Goal: Contribute content

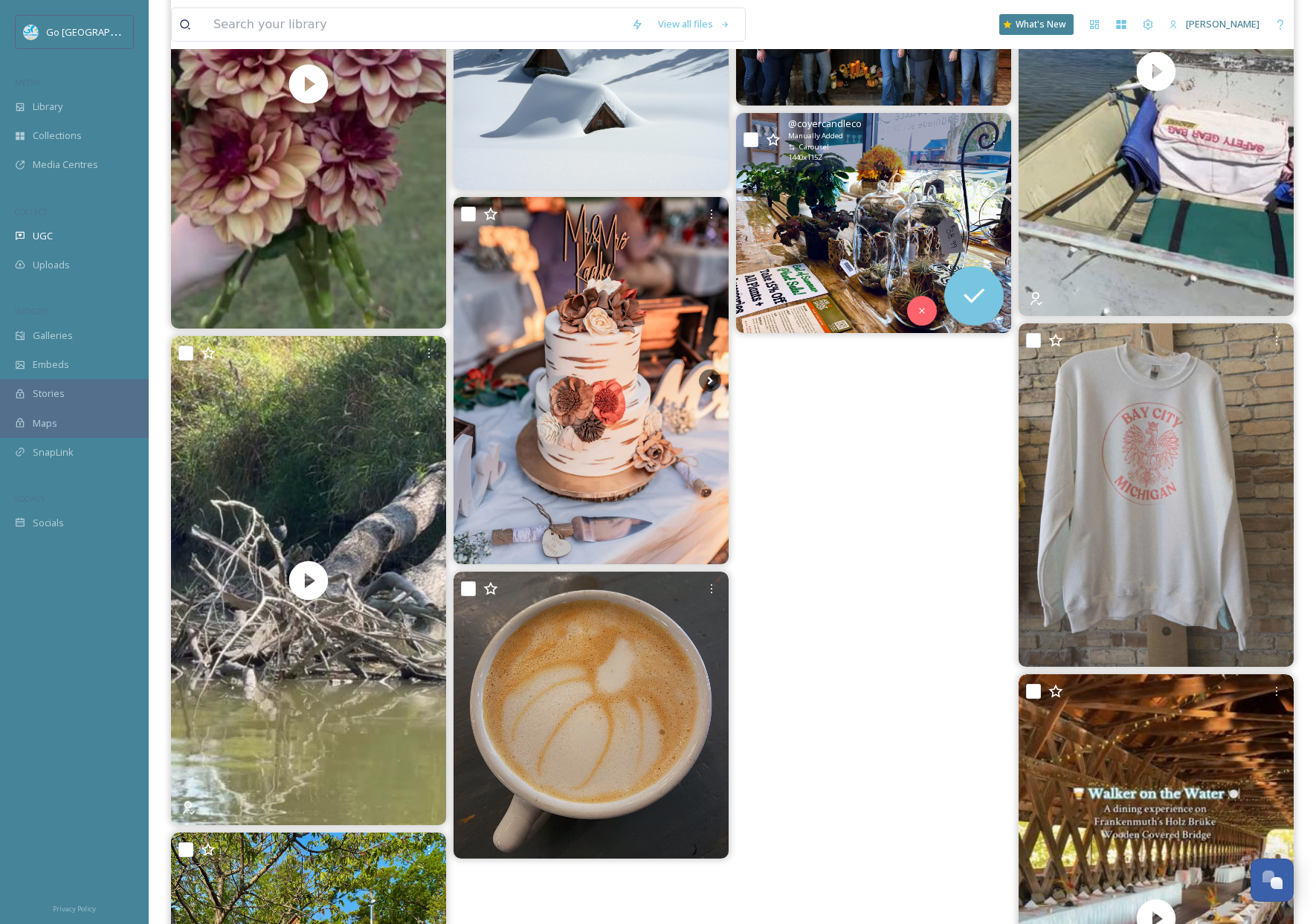
scroll to position [1347, 0]
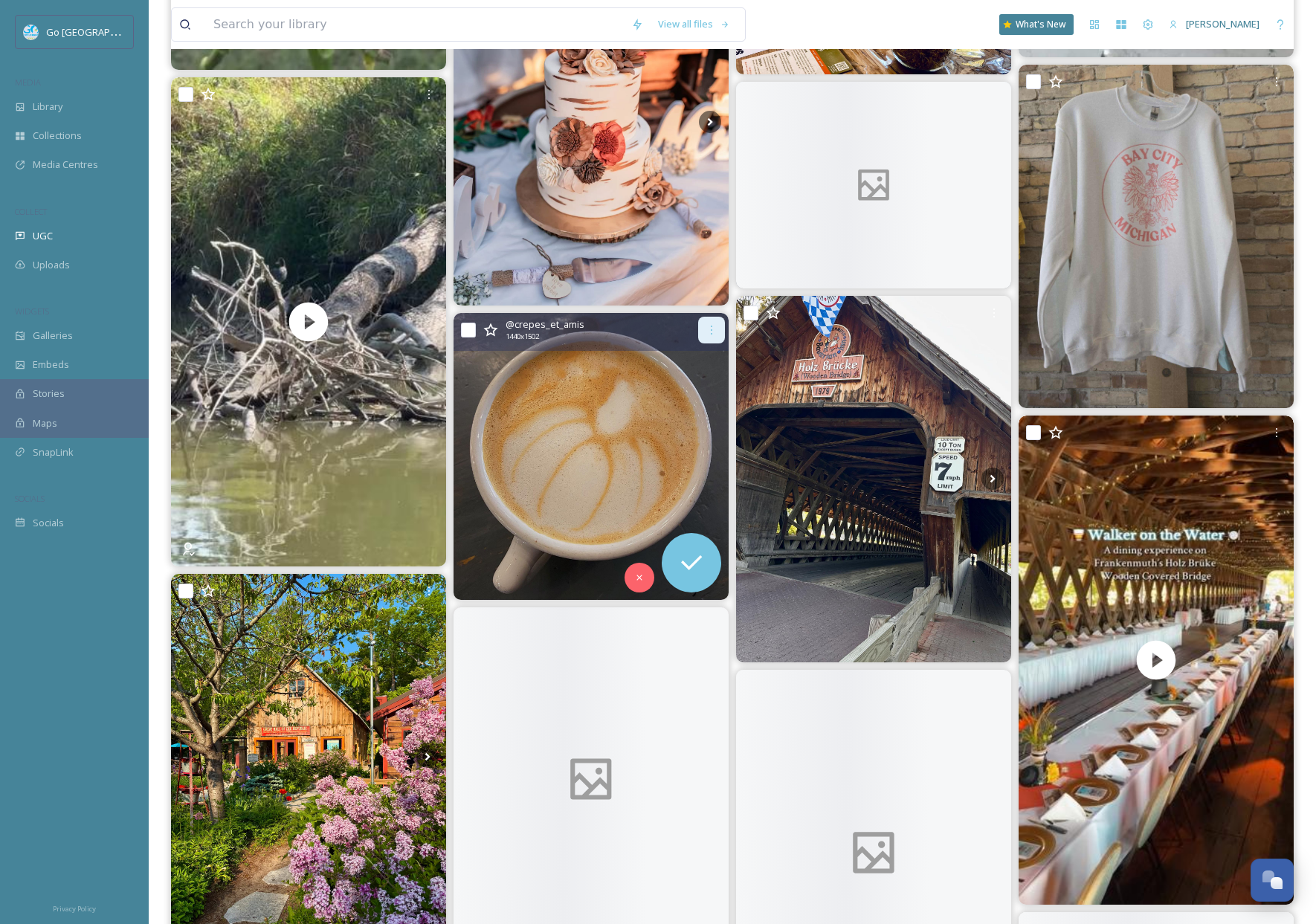
click at [706, 321] on div at bounding box center [711, 330] width 27 height 27
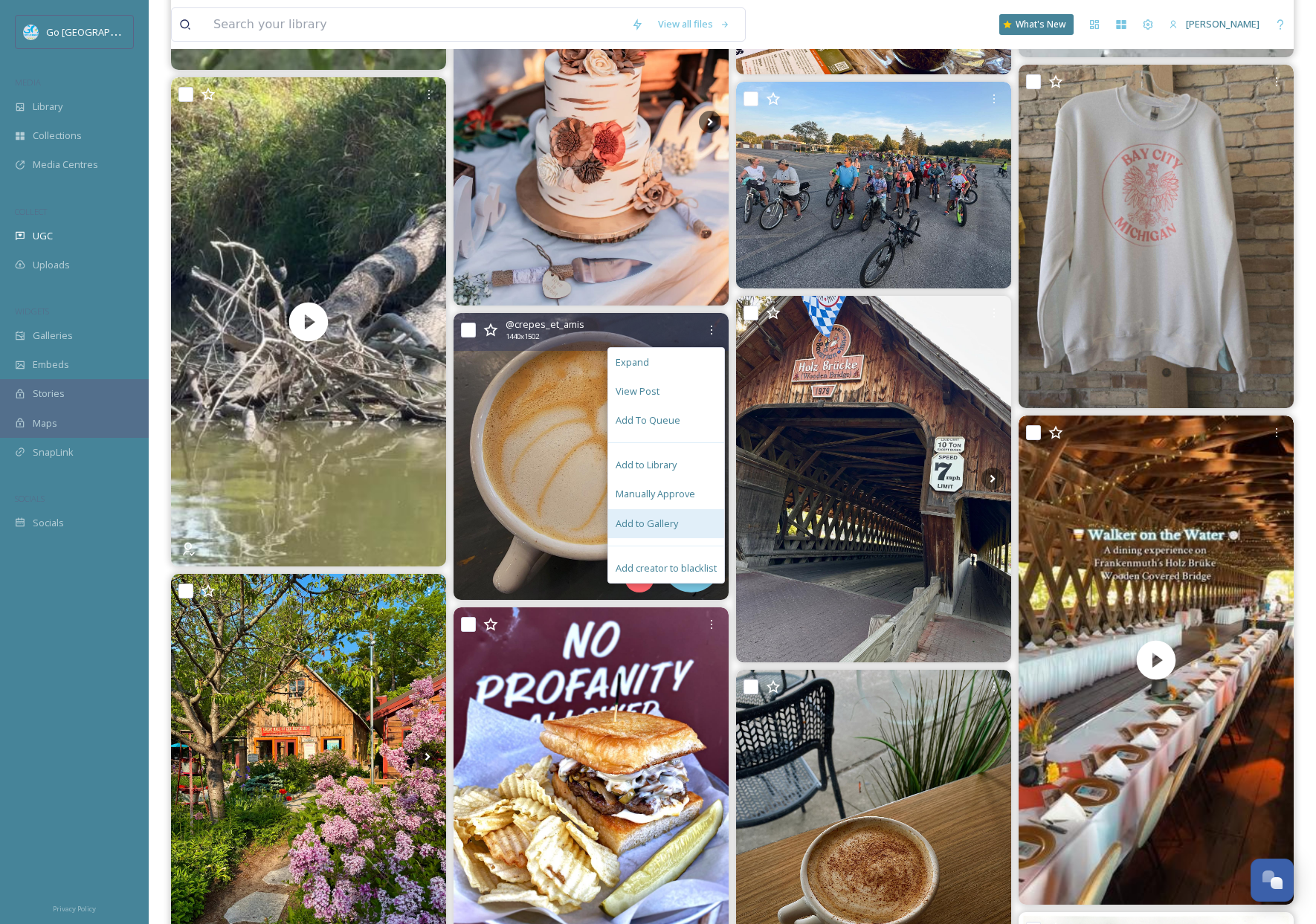
click at [679, 519] on div "Add to Gallery" at bounding box center [666, 524] width 116 height 29
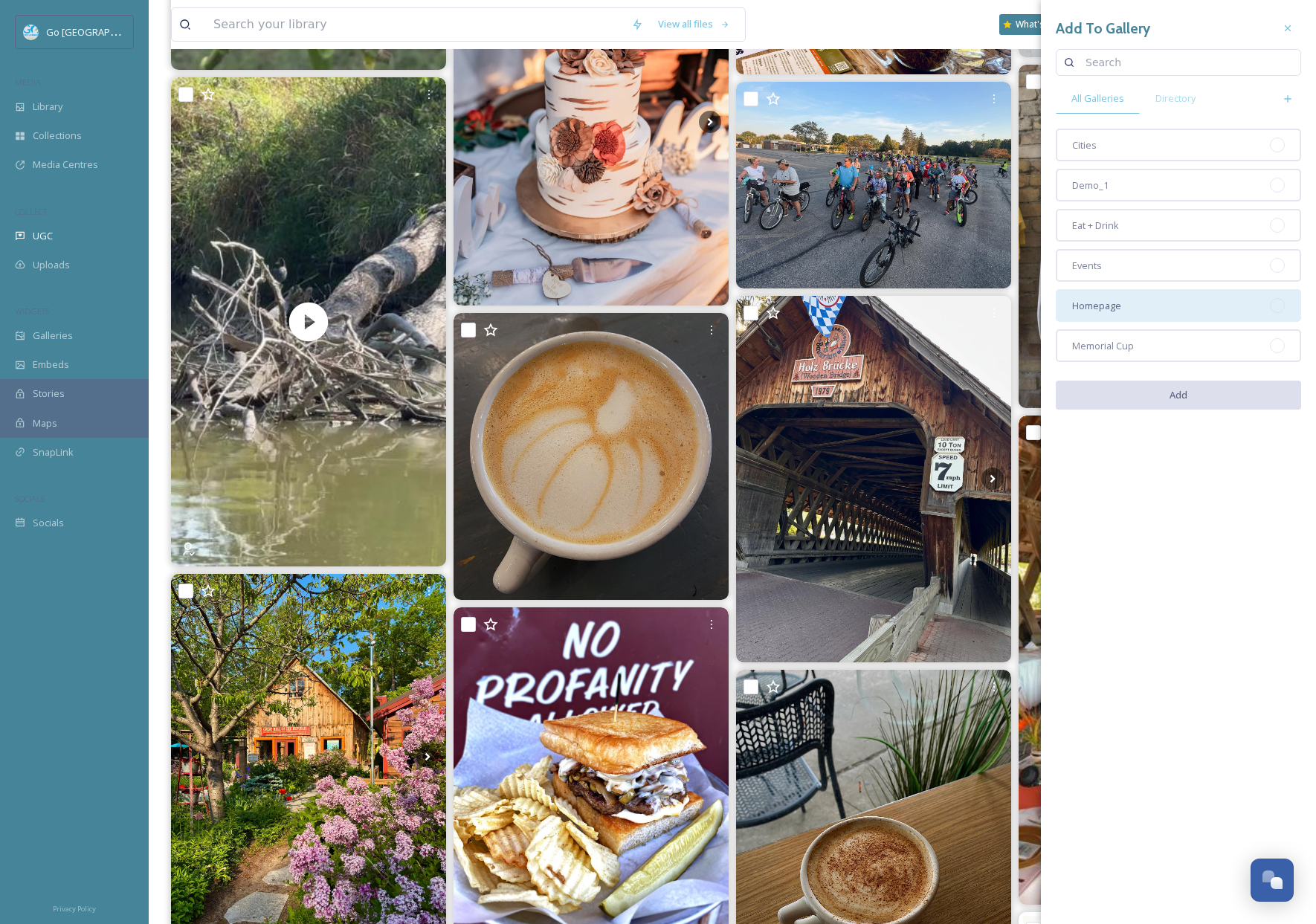
click at [1131, 299] on div "Homepage" at bounding box center [1178, 305] width 246 height 33
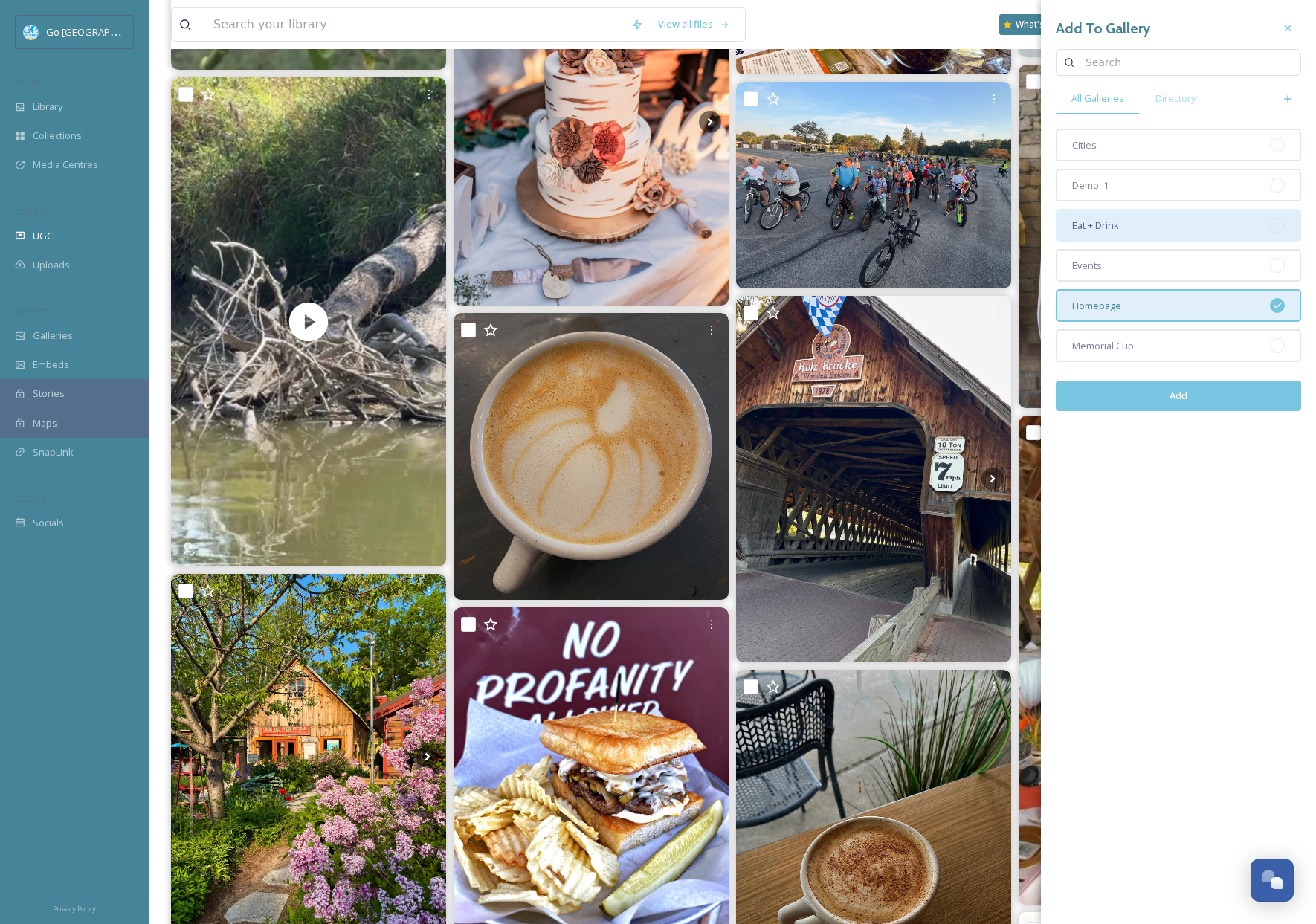
click at [1135, 225] on div "Eat + Drink" at bounding box center [1178, 225] width 246 height 33
click at [1225, 397] on button "Add" at bounding box center [1178, 396] width 246 height 30
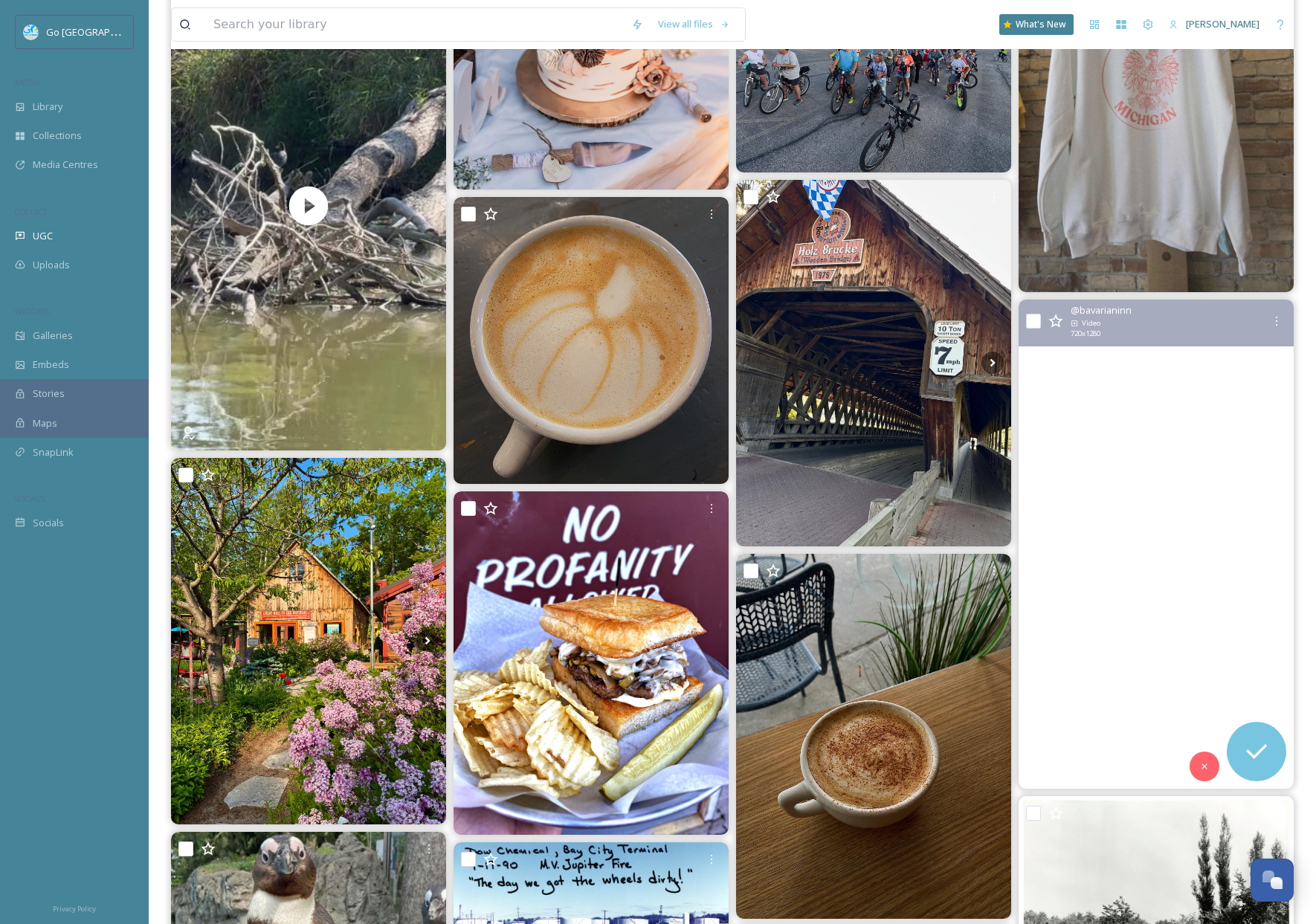
scroll to position [1335, 0]
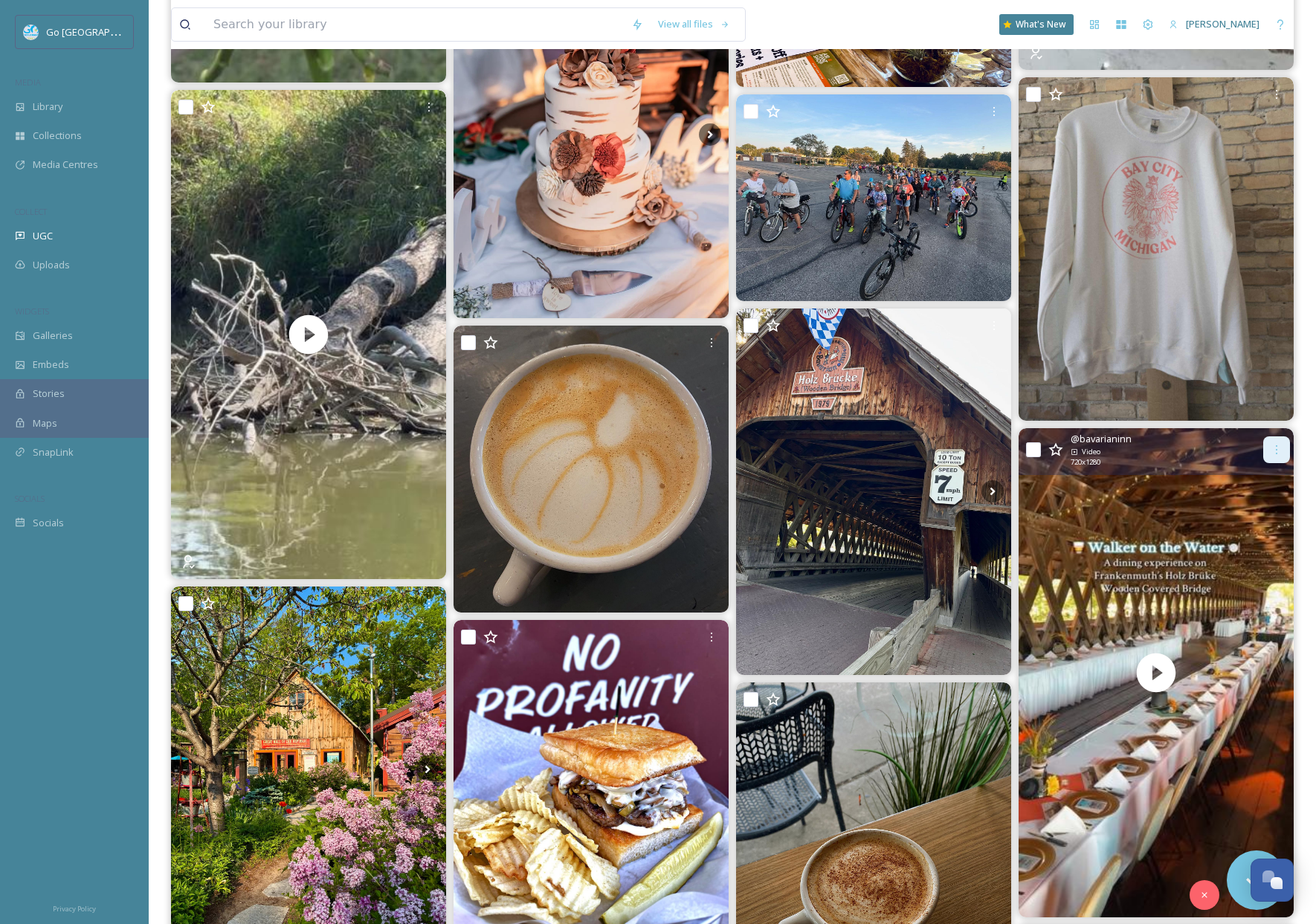
click at [1275, 451] on icon at bounding box center [1277, 450] width 12 height 12
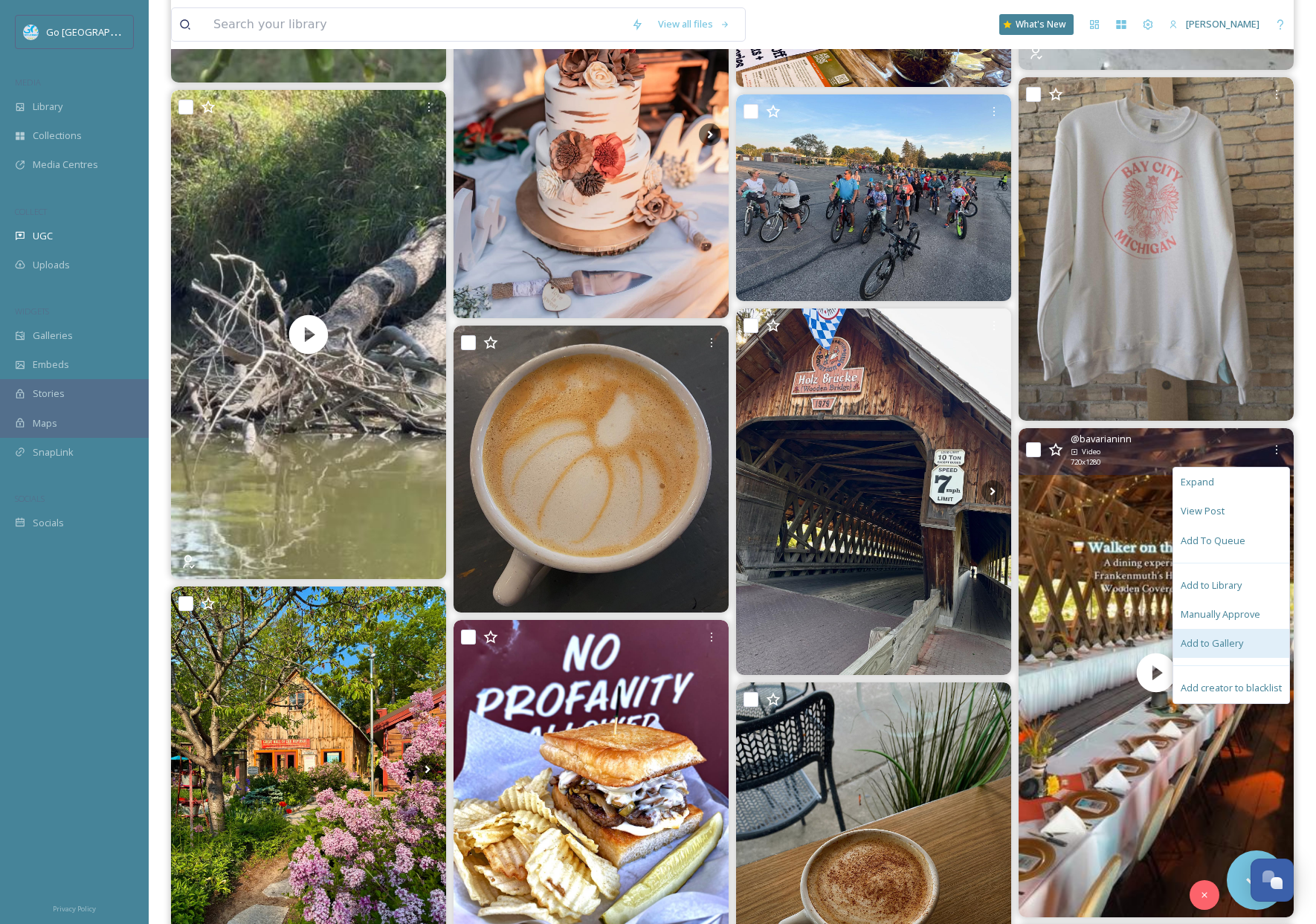
click at [1220, 648] on span "Add to Gallery" at bounding box center [1212, 643] width 62 height 14
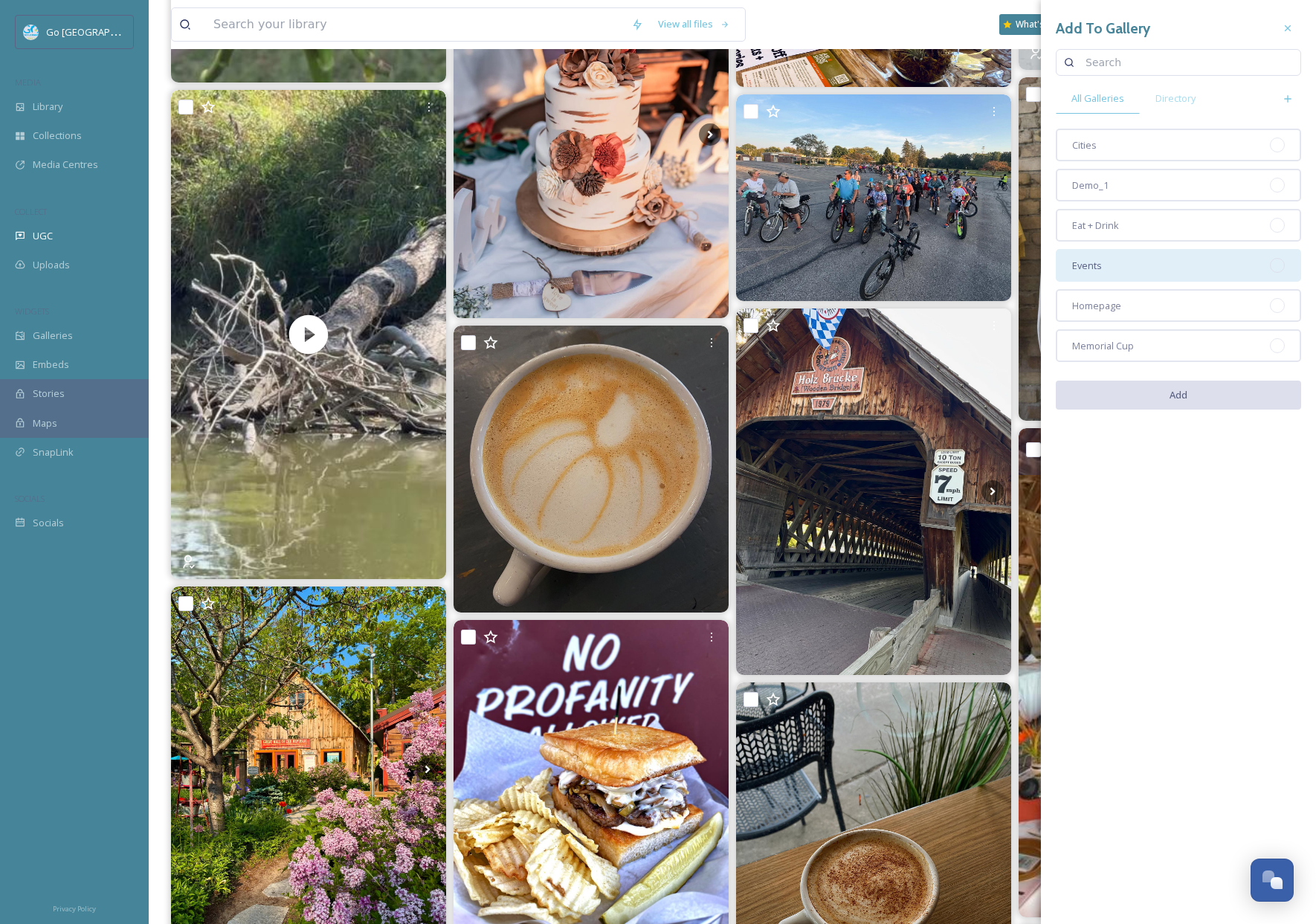
click at [1101, 270] on span "Events" at bounding box center [1086, 265] width 30 height 14
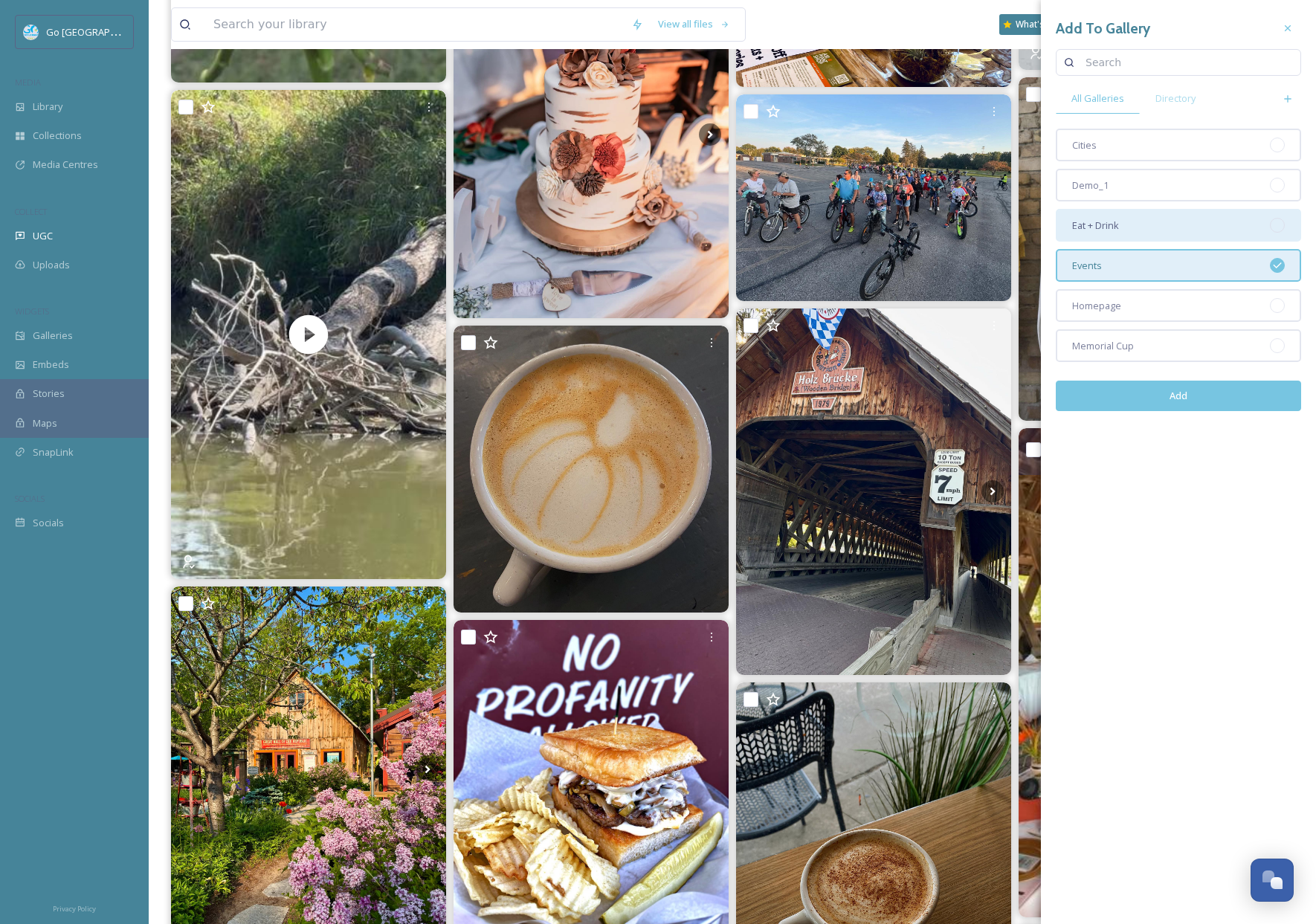
click at [1107, 225] on span "Eat + Drink" at bounding box center [1096, 226] width 47 height 14
click at [1219, 385] on button "Add" at bounding box center [1178, 396] width 246 height 30
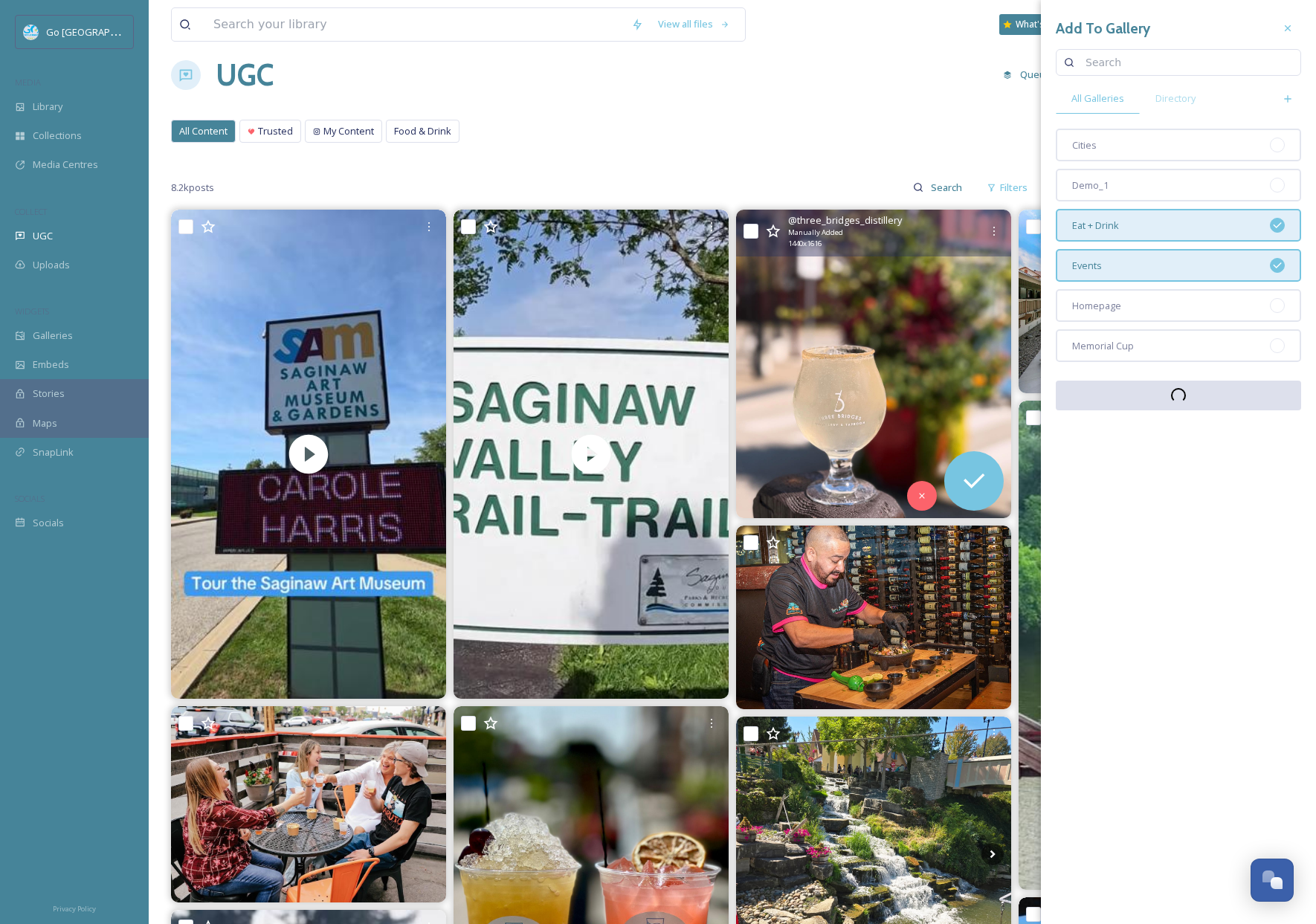
scroll to position [0, 0]
